Goal: Navigation & Orientation: Find specific page/section

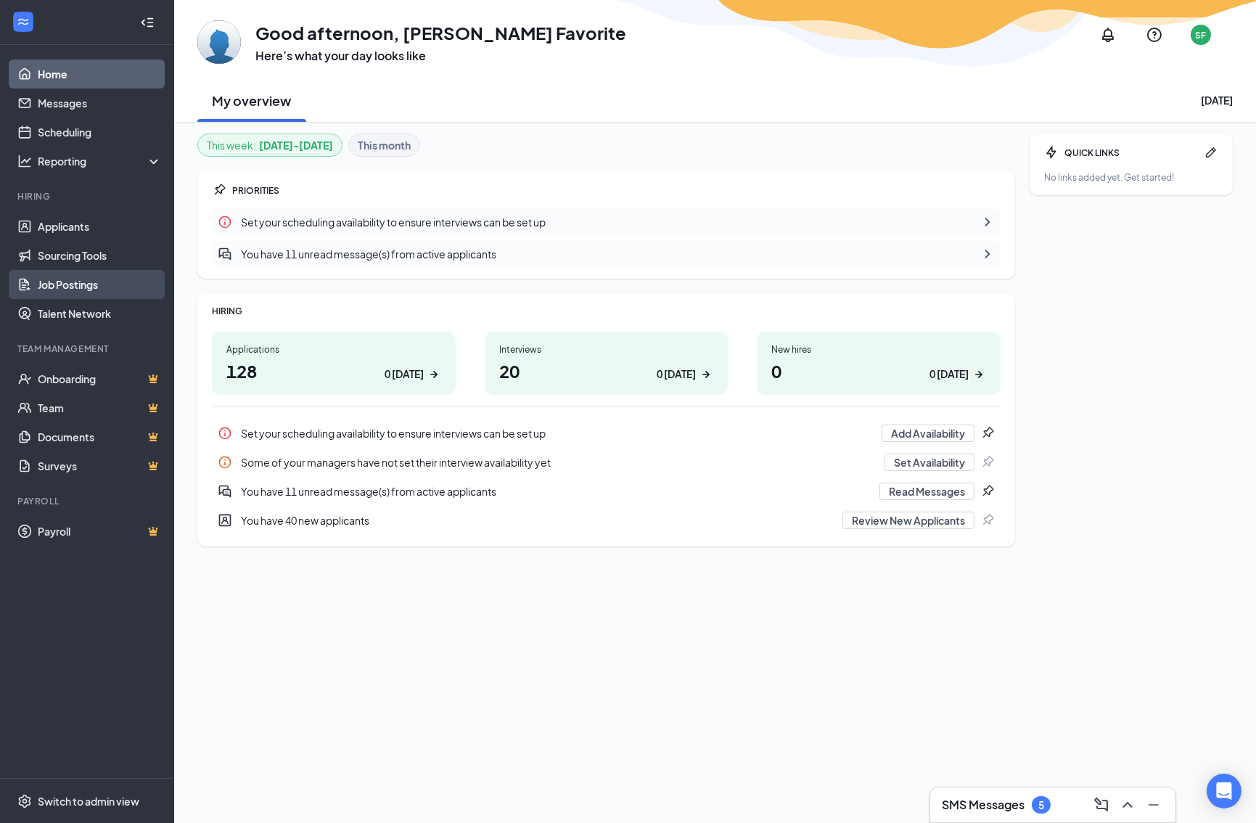
click at [70, 292] on link "Job Postings" at bounding box center [100, 284] width 124 height 29
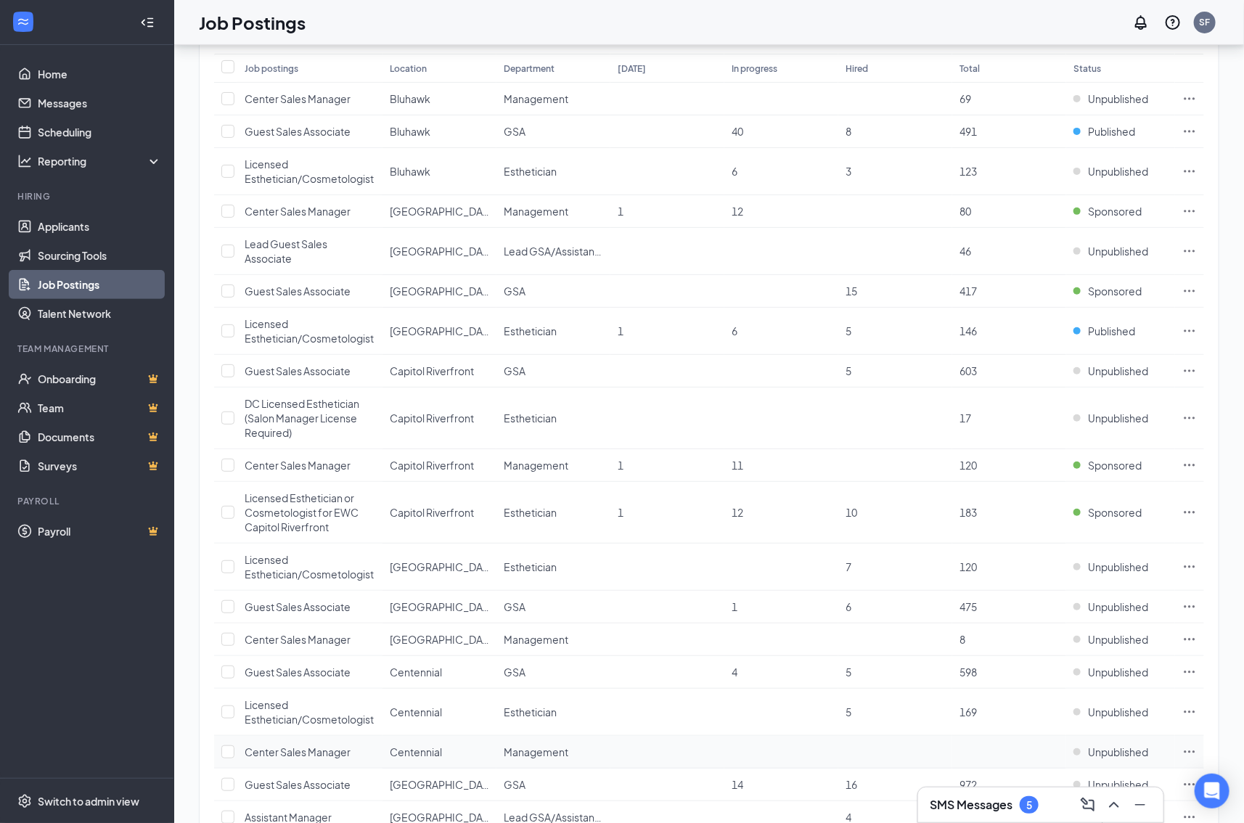
scroll to position [496, 0]
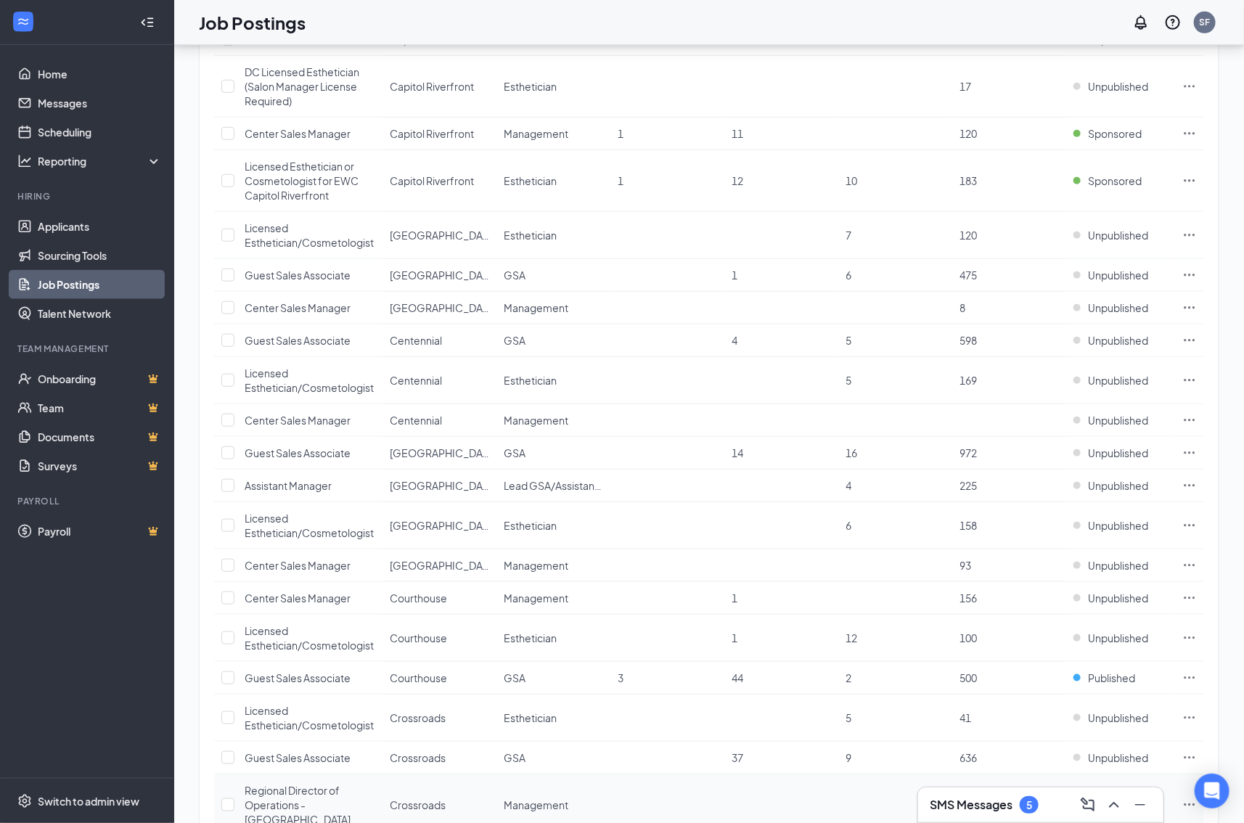
click at [304, 800] on span "Regional Director of Operations - Midwest" at bounding box center [298, 805] width 106 height 42
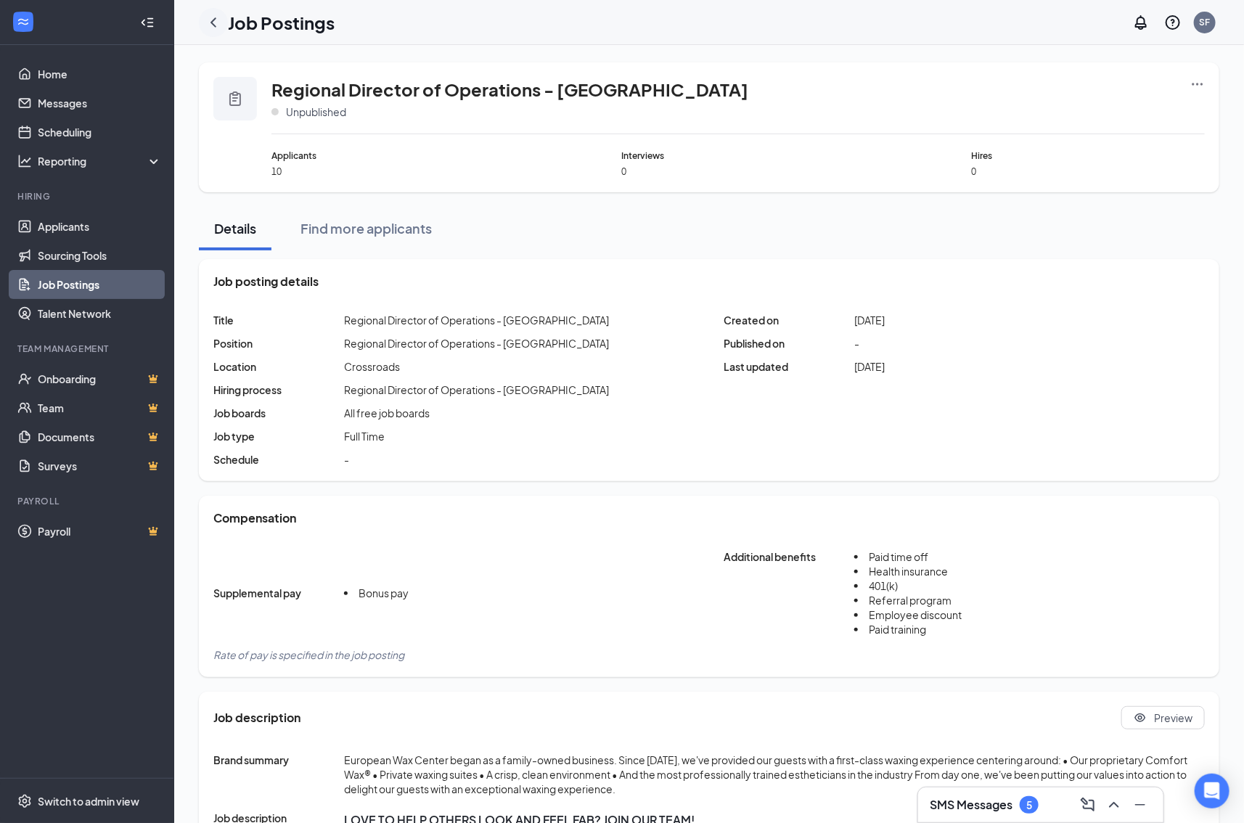
click at [216, 28] on icon "ChevronLeft" at bounding box center [213, 22] width 17 height 17
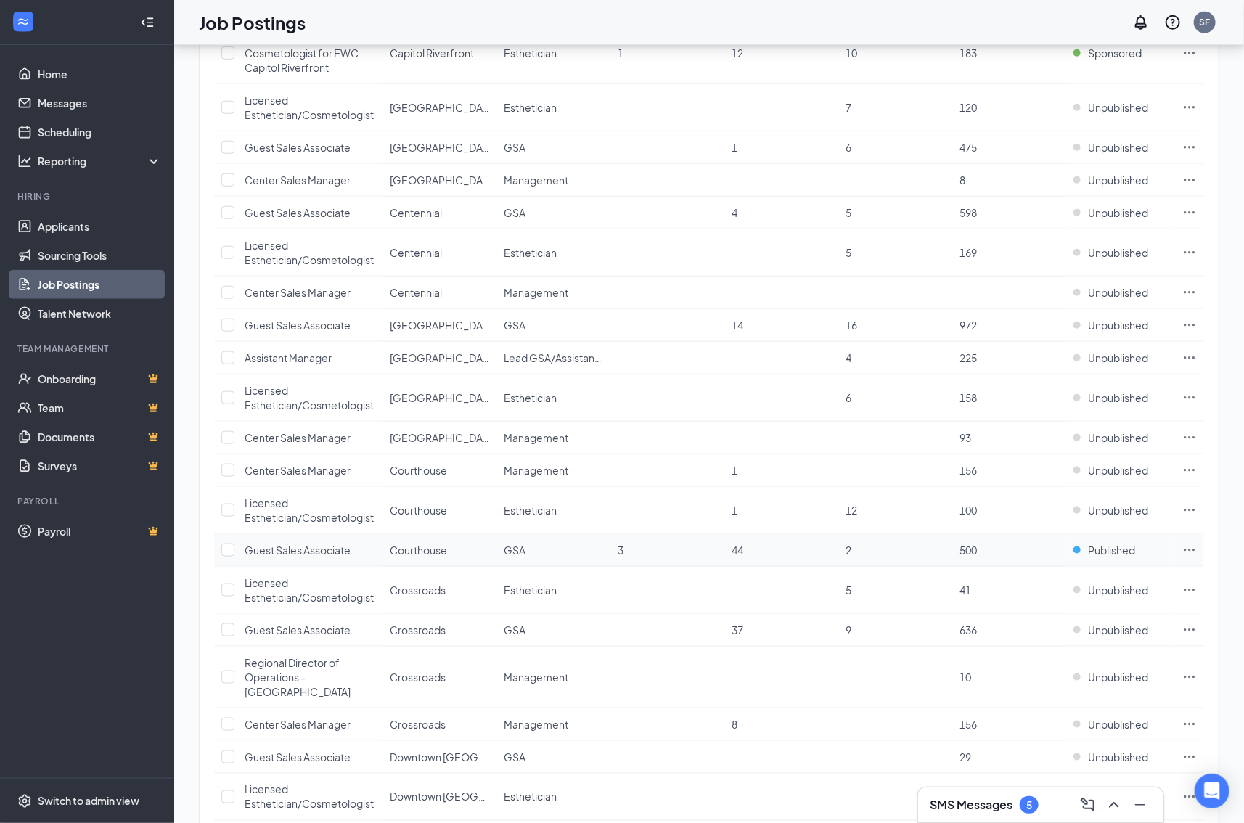
scroll to position [789, 0]
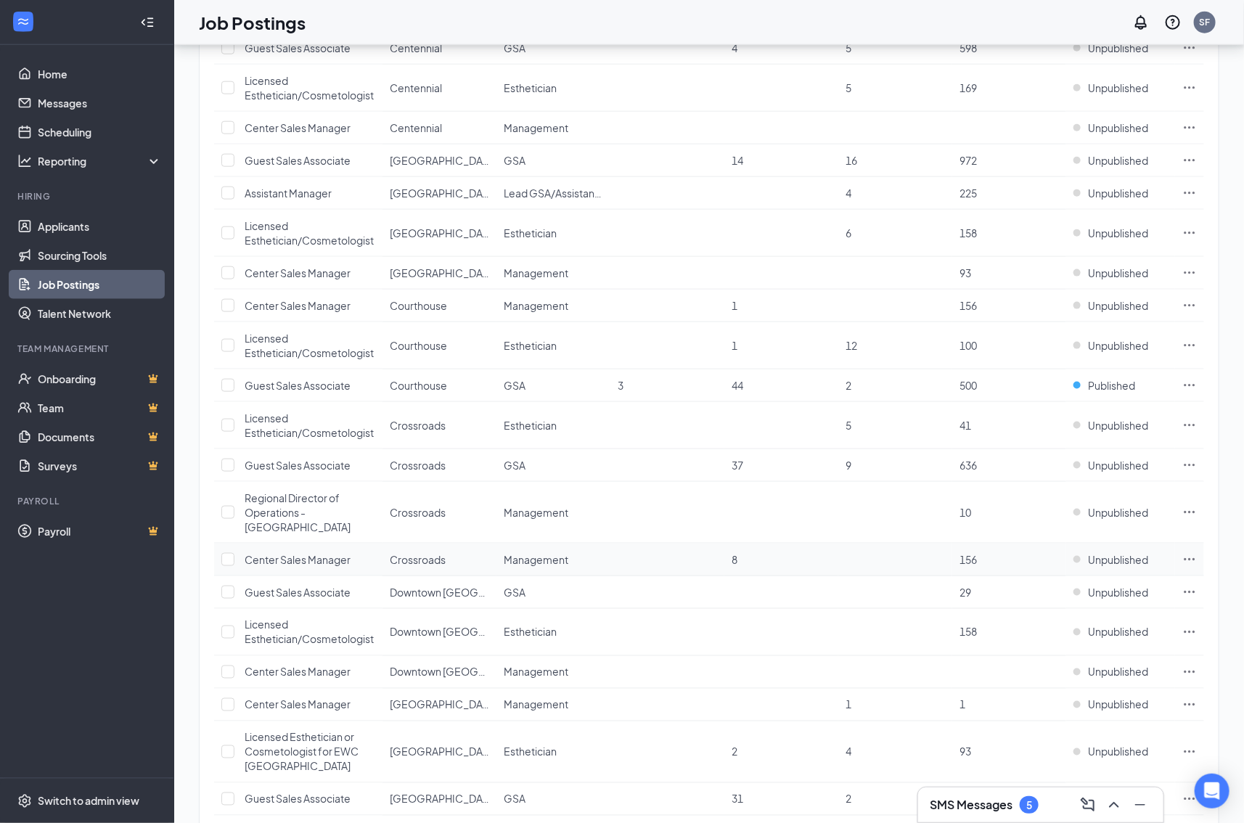
click at [287, 553] on span "Center Sales Manager" at bounding box center [298, 559] width 106 height 13
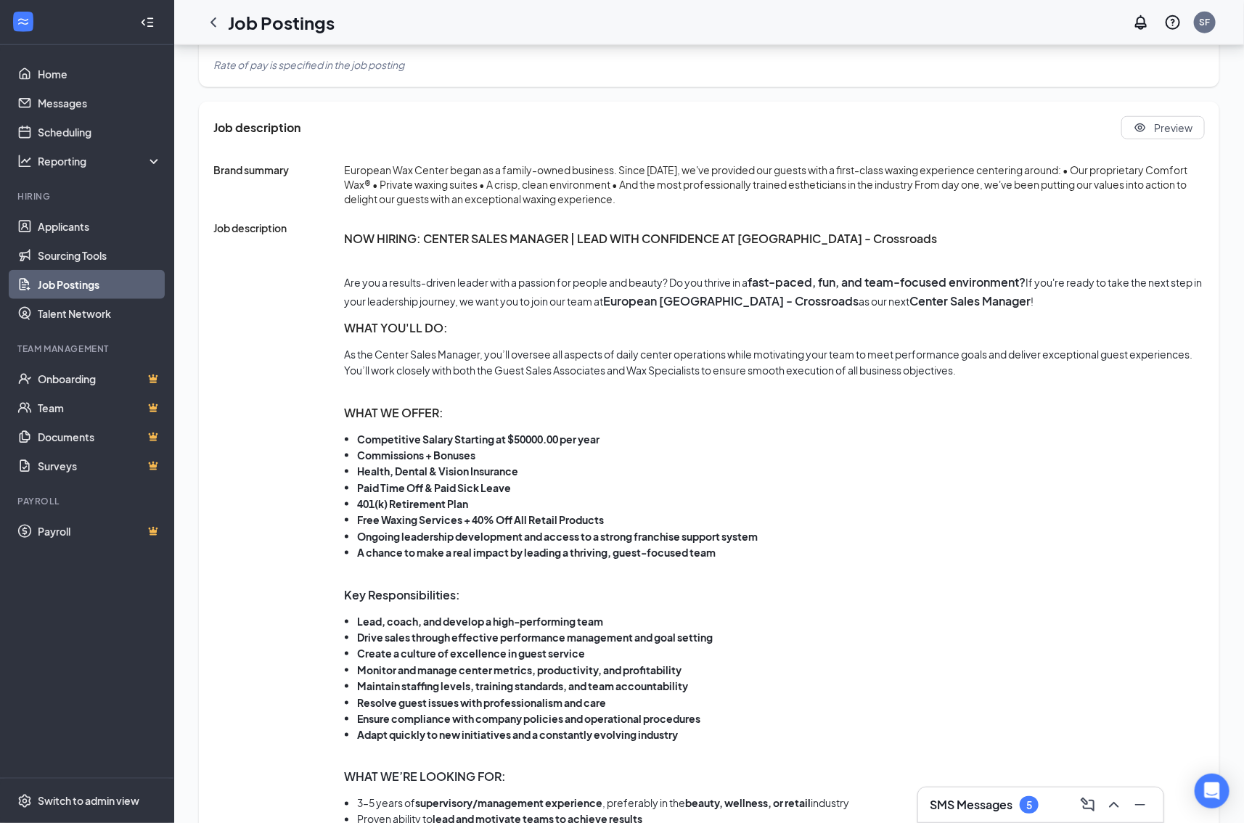
scroll to position [640, 0]
